Goal: Task Accomplishment & Management: Manage account settings

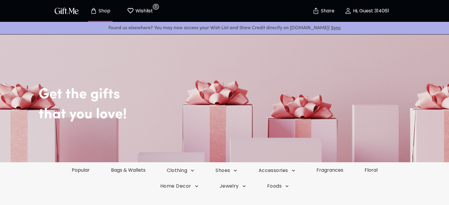
click at [147, 10] on p "Wishlist" at bounding box center [143, 11] width 19 height 8
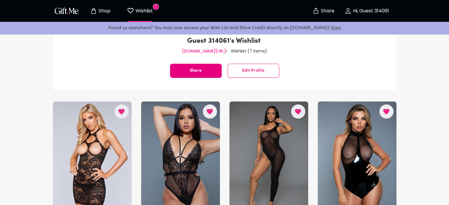
scroll to position [89, 0]
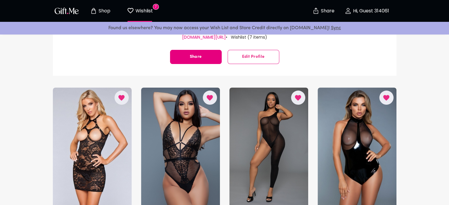
click at [261, 57] on span "Edit Profile" at bounding box center [253, 57] width 51 height 0
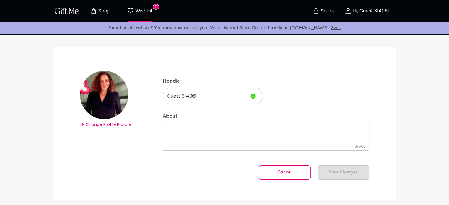
click at [108, 125] on span "Change Profile Picture" at bounding box center [109, 125] width 46 height 6
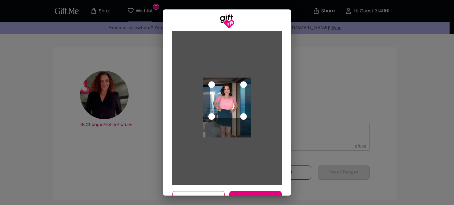
click at [215, 104] on div "Use the arrow keys to move the crop selection area" at bounding box center [227, 100] width 35 height 35
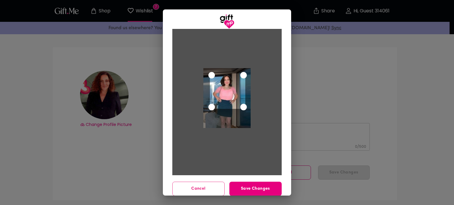
scroll to position [14, 0]
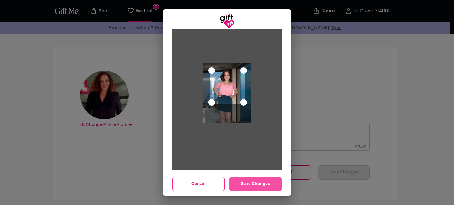
click at [253, 185] on span "Save Changes" at bounding box center [255, 184] width 52 height 6
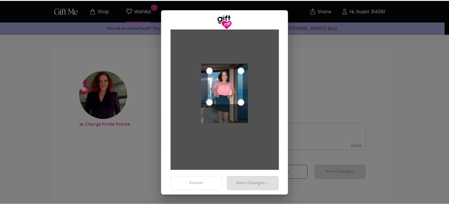
scroll to position [0, 0]
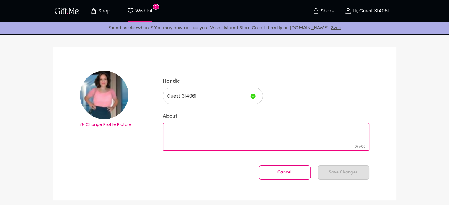
click at [178, 130] on textarea "About" at bounding box center [266, 137] width 199 height 17
click at [189, 129] on textarea "About" at bounding box center [266, 137] width 199 height 17
paste textarea "soy una chica cross que le gusta entablar relaciones de amistad y compañerismo …"
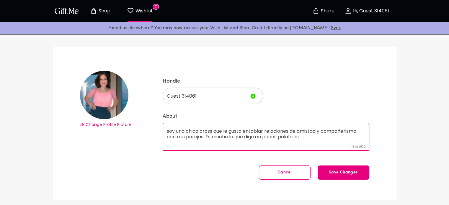
drag, startPoint x: 304, startPoint y: 137, endPoint x: 166, endPoint y: 132, distance: 137.5
click at [167, 132] on textarea "soy una chica cross que le gusta entablar relaciones de amistad y compañerismo …" at bounding box center [266, 137] width 199 height 17
click at [313, 139] on textarea "soy una chica cross que le gusta entablar relaciones de amistad y compañerismo …" at bounding box center [266, 137] width 199 height 17
paste textarea "I'm a [DEMOGRAPHIC_DATA] woman who enjoys building friendships and camaraderie …"
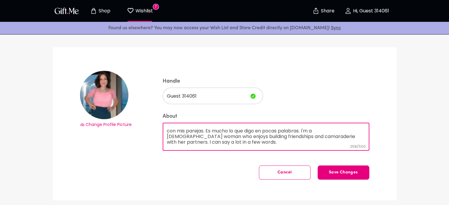
click at [195, 136] on textarea "soy una chica cross que le gusta entablar relaciones de amistad y compañerismo …" at bounding box center [266, 137] width 199 height 17
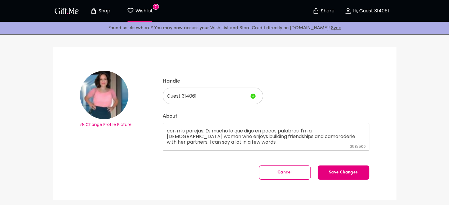
drag, startPoint x: 165, startPoint y: 137, endPoint x: 194, endPoint y: 137, distance: 28.1
click at [193, 137] on div "soy una chica cross que le gusta entablar relaciones de amistad y compañerismo …" at bounding box center [266, 137] width 207 height 28
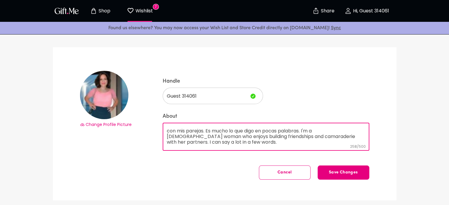
click at [196, 137] on textarea "soy una chica cross que le gusta entablar relaciones de amistad y compañerismo …" at bounding box center [266, 137] width 199 height 17
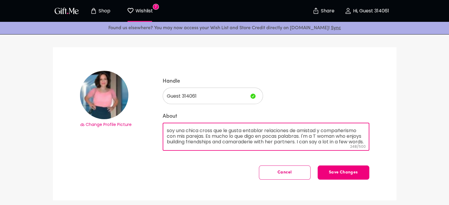
type textarea "soy una chica cross que le gusta entablar relaciones de amistad y compañerismo …"
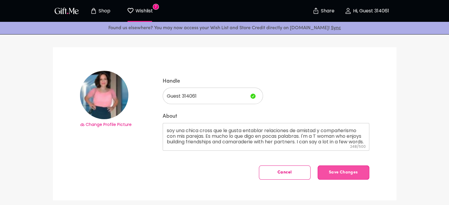
click at [342, 175] on button "Save Changes" at bounding box center [344, 173] width 52 height 14
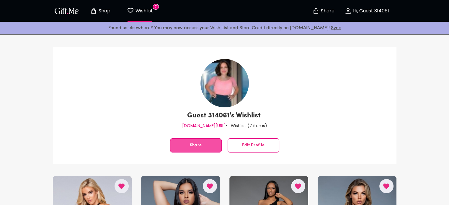
click at [204, 147] on button "Share" at bounding box center [196, 146] width 52 height 14
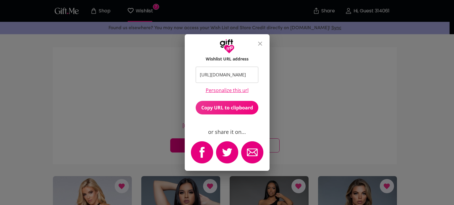
click at [223, 73] on input "[URL][DOMAIN_NAME]" at bounding box center [224, 75] width 56 height 16
drag, startPoint x: 223, startPoint y: 73, endPoint x: 219, endPoint y: 75, distance: 4.9
click at [219, 75] on input "[URL][DOMAIN_NAME]" at bounding box center [224, 75] width 56 height 16
click at [303, 96] on div "Wishlist URL address [URL][DOMAIN_NAME] ​ Personalize this url Copy URL to clip…" at bounding box center [227, 102] width 454 height 205
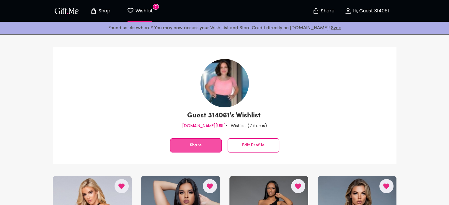
click at [211, 147] on button "Share" at bounding box center [196, 146] width 52 height 14
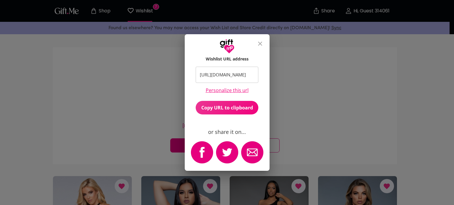
click at [206, 156] on img "facebook" at bounding box center [202, 153] width 22 height 22
click at [393, 100] on div "Wishlist URL address [URL][DOMAIN_NAME] ​ Personalize this url Copy URL to clip…" at bounding box center [227, 102] width 454 height 205
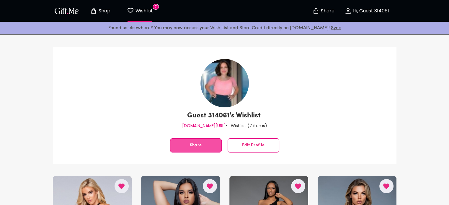
click at [200, 146] on span "Share" at bounding box center [195, 146] width 51 height 0
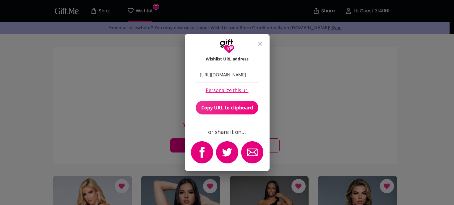
click at [229, 152] on img "twitter" at bounding box center [227, 153] width 22 height 22
click at [205, 150] on img "facebook" at bounding box center [202, 153] width 22 height 22
click at [258, 44] on icon "close" at bounding box center [259, 43] width 7 height 7
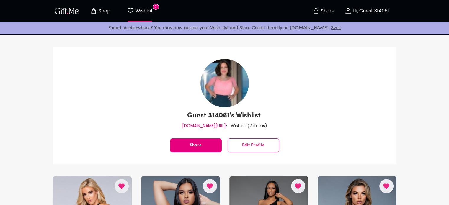
click at [331, 30] on link "Sync" at bounding box center [336, 28] width 10 height 5
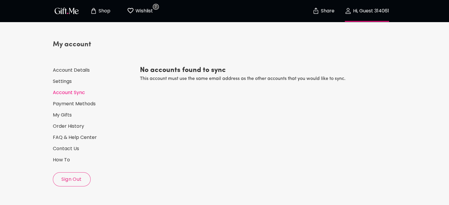
click at [144, 10] on p "Wishlist" at bounding box center [143, 11] width 19 height 8
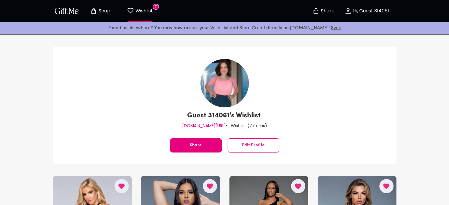
click at [107, 12] on p "Shop" at bounding box center [103, 11] width 13 height 5
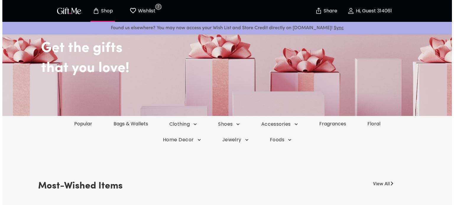
scroll to position [59, 0]
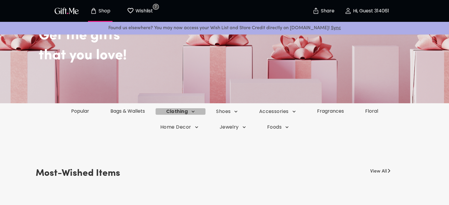
click at [184, 111] on span "Clothing" at bounding box center [180, 111] width 29 height 6
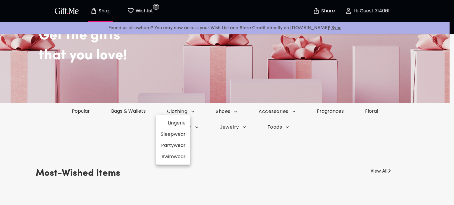
click at [174, 131] on li "Sleepwear" at bounding box center [173, 134] width 34 height 11
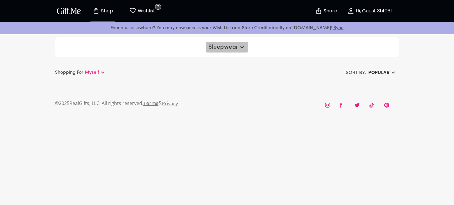
click at [242, 46] on icon "button" at bounding box center [241, 47] width 7 height 7
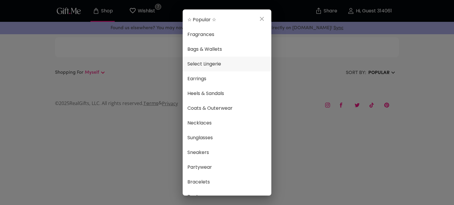
click at [213, 63] on span "Select Lingerie" at bounding box center [226, 64] width 79 height 8
